Goal: Task Accomplishment & Management: Complete application form

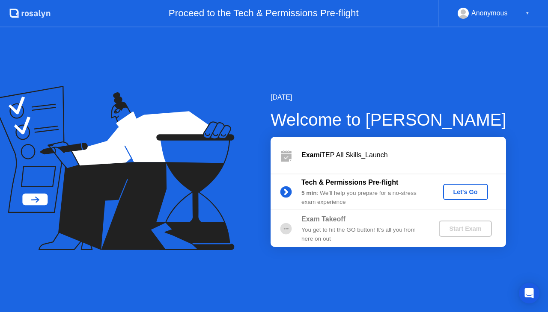
click at [528, 13] on div "▼" at bounding box center [527, 13] width 4 height 11
click at [359, 157] on div "Exam iTEP All Skills_Launch" at bounding box center [403, 155] width 205 height 10
click at [460, 194] on div "Let's Go" at bounding box center [465, 192] width 38 height 7
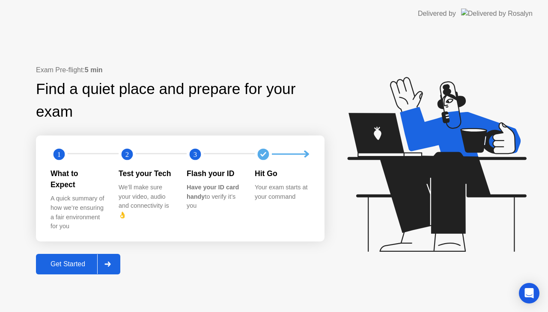
click at [117, 261] on div at bounding box center [107, 265] width 21 height 20
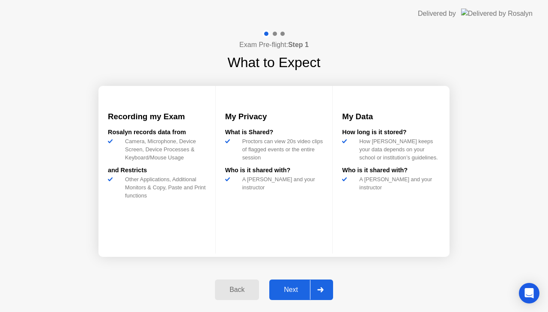
click at [320, 294] on div at bounding box center [320, 290] width 21 height 20
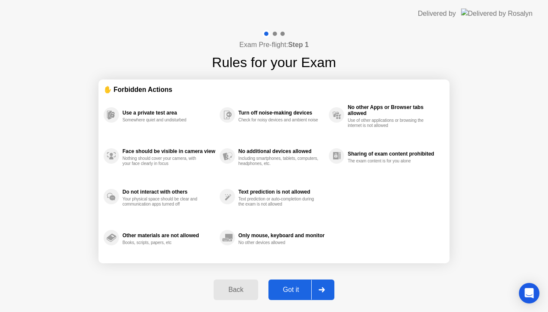
click at [295, 295] on button "Got it" at bounding box center [301, 290] width 66 height 21
select select "**********"
select select "*******"
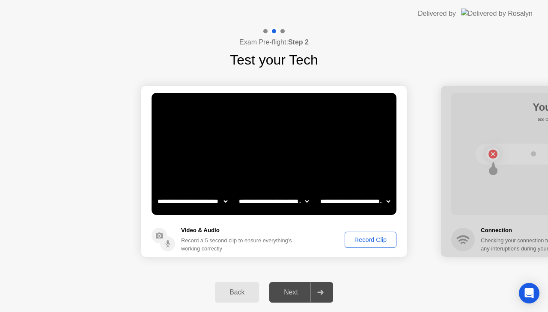
click at [370, 244] on div "Record Clip" at bounding box center [371, 240] width 46 height 7
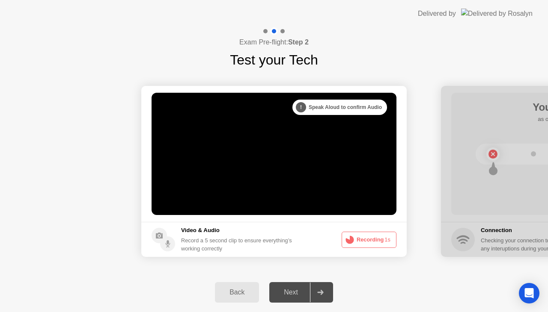
click at [369, 243] on button "Recording 1s" at bounding box center [369, 240] width 55 height 16
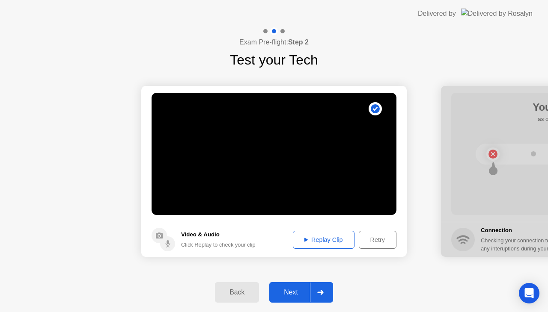
click at [338, 237] on div "Replay Clip" at bounding box center [324, 240] width 56 height 7
click at [320, 288] on div at bounding box center [320, 293] width 21 height 20
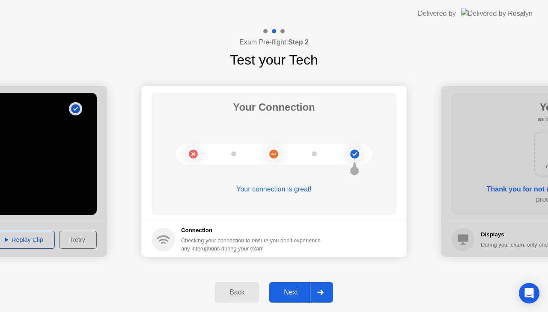
click at [327, 294] on div at bounding box center [320, 293] width 21 height 20
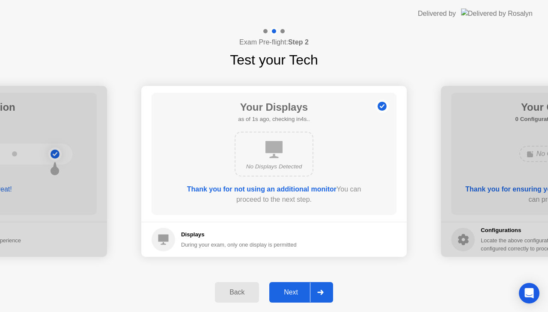
click at [320, 288] on div at bounding box center [320, 293] width 21 height 20
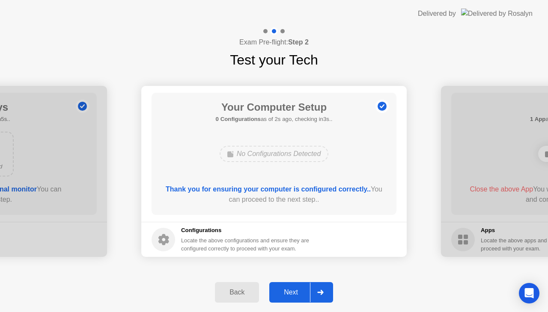
click at [319, 288] on div at bounding box center [320, 293] width 21 height 20
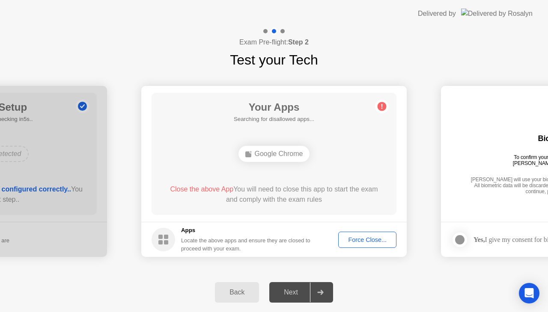
click at [318, 295] on icon at bounding box center [320, 292] width 6 height 5
drag, startPoint x: 459, startPoint y: 181, endPoint x: 391, endPoint y: 183, distance: 67.6
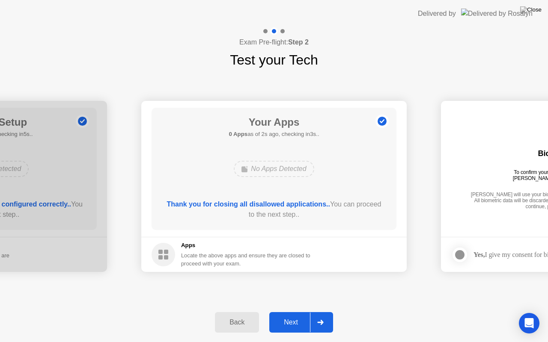
click at [325, 312] on div at bounding box center [320, 323] width 21 height 20
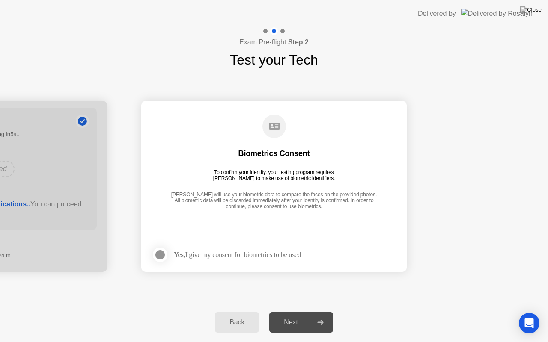
click at [159, 253] on div at bounding box center [160, 255] width 10 height 10
click at [320, 312] on icon at bounding box center [320, 322] width 6 height 5
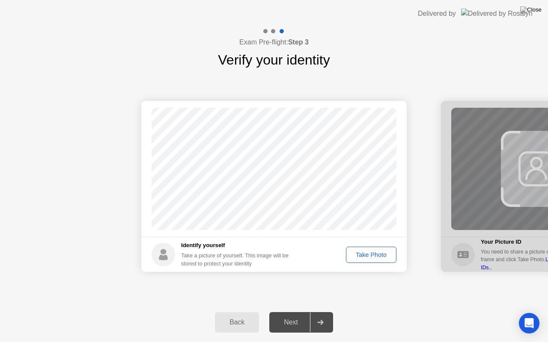
click at [380, 256] on div "Take Photo" at bounding box center [371, 255] width 45 height 7
click at [324, 312] on icon at bounding box center [320, 322] width 6 height 5
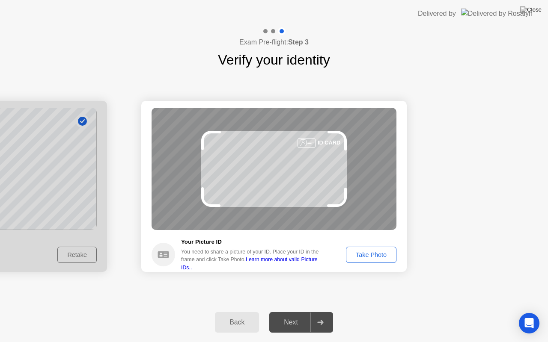
click at [375, 260] on button "Take Photo" at bounding box center [371, 255] width 51 height 16
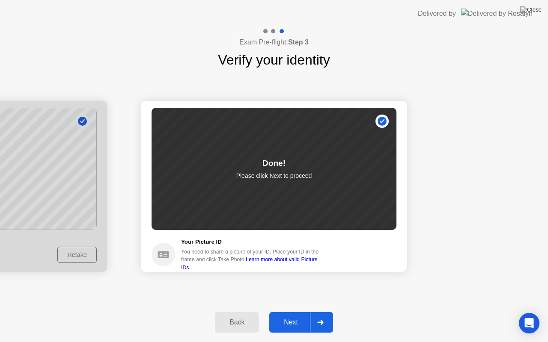
click at [324, 312] on div at bounding box center [320, 323] width 21 height 20
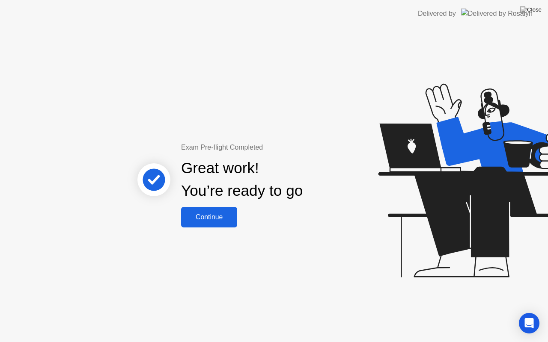
click at [210, 221] on div "Continue" at bounding box center [209, 218] width 51 height 8
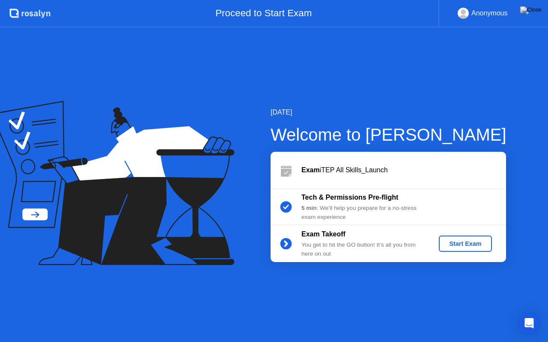
click at [447, 247] on div "Start Exam" at bounding box center [465, 244] width 46 height 7
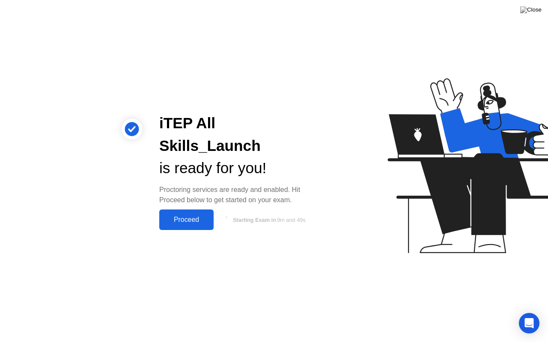
click at [197, 216] on div "Proceed" at bounding box center [186, 220] width 49 height 8
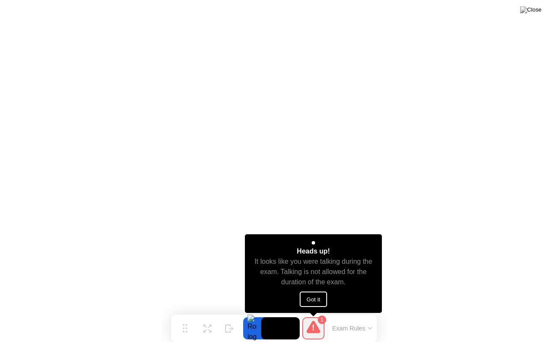
click at [320, 302] on button "Got it" at bounding box center [313, 299] width 27 height 15
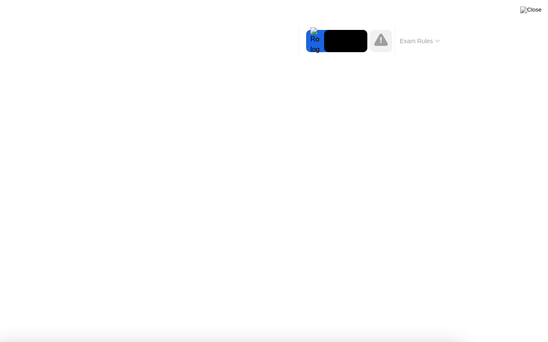
click at [522, 312] on div at bounding box center [274, 342] width 548 height 0
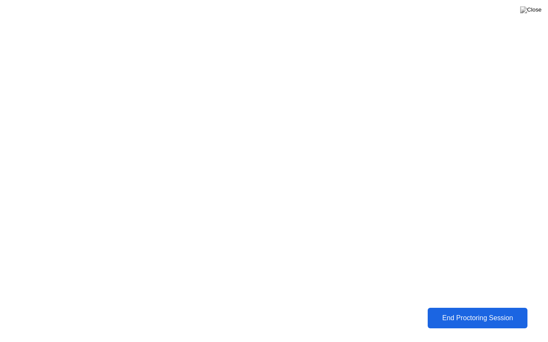
click at [452, 312] on div "End Proctoring Session" at bounding box center [477, 319] width 95 height 8
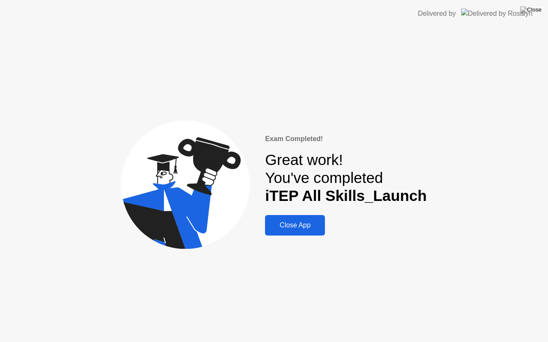
click at [303, 223] on div "Close App" at bounding box center [295, 226] width 55 height 8
